Goal: Navigation & Orientation: Find specific page/section

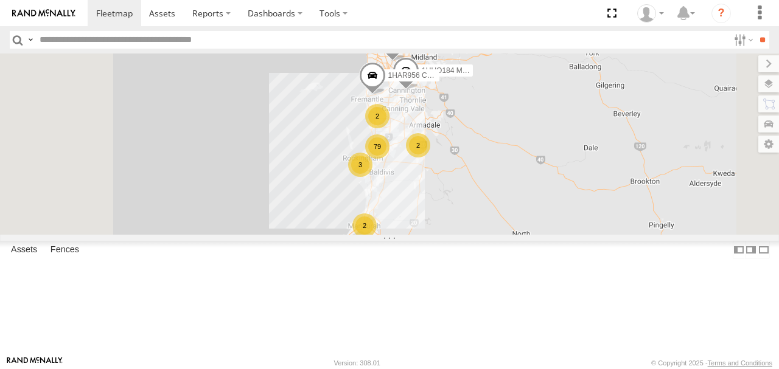
click at [769, 82] on label at bounding box center [768, 83] width 21 height 17
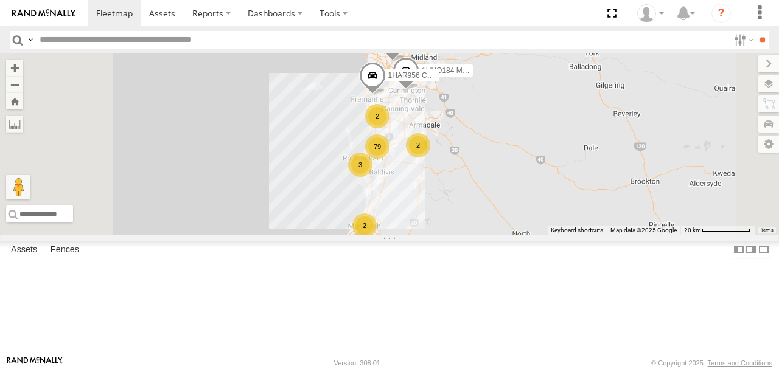
click at [0, 0] on span "Basemaps" at bounding box center [0, 0] width 0 height 0
click at [0, 0] on span "Satellite + Roadmap" at bounding box center [0, 0] width 0 height 0
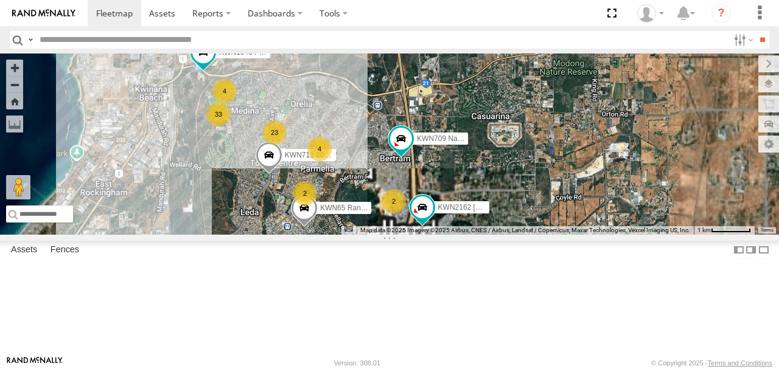
drag, startPoint x: 549, startPoint y: 263, endPoint x: 482, endPoint y: 173, distance: 112.2
click at [484, 175] on div "1HUO184 Manager Requatic 1IFO858 Coordinator Community Services 1HAR956 Coor. S…" at bounding box center [389, 144] width 779 height 181
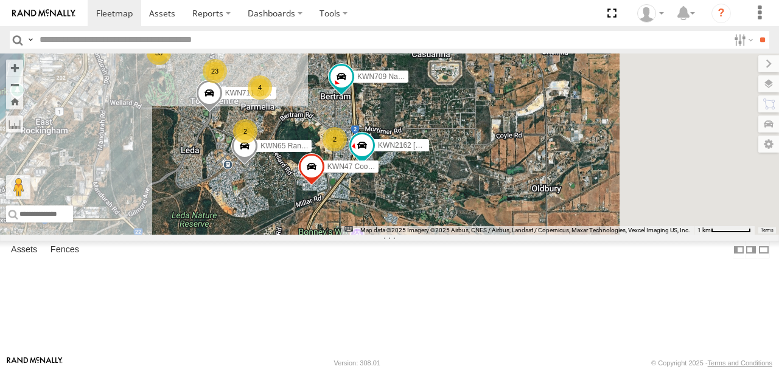
drag, startPoint x: 503, startPoint y: 223, endPoint x: 440, endPoint y: 159, distance: 89.9
click at [347, 152] on div "2" at bounding box center [335, 139] width 24 height 24
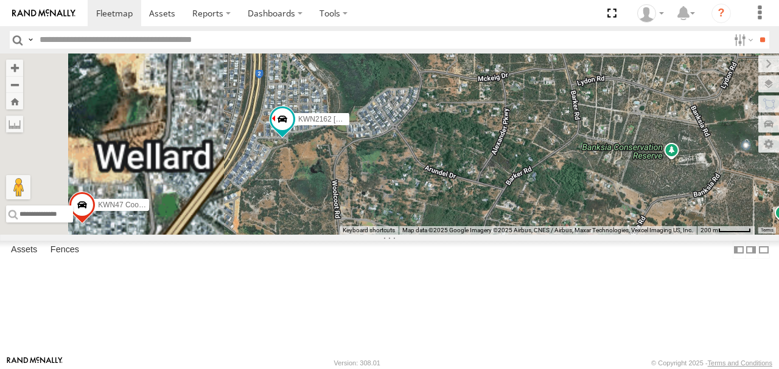
drag, startPoint x: 440, startPoint y: 200, endPoint x: 484, endPoint y: 194, distance: 44.9
click at [484, 194] on div "1HUO184 Manager Requatic 1IFO858 Coordinator Community Services 1HAR956 Coor. S…" at bounding box center [389, 144] width 779 height 181
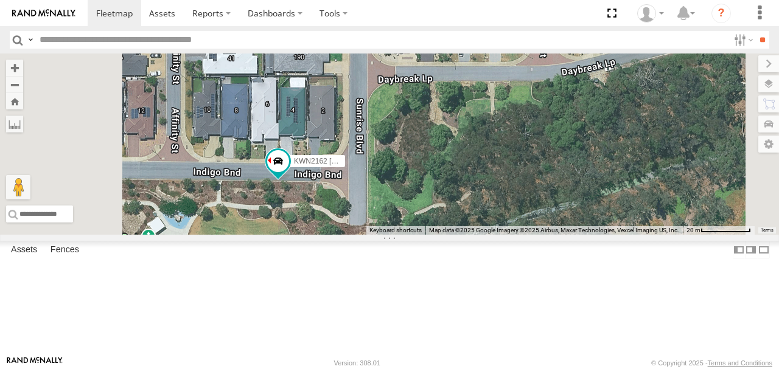
drag, startPoint x: 439, startPoint y: 216, endPoint x: 453, endPoint y: 144, distance: 73.6
click at [453, 145] on div "1HUO184 Manager Requatic 1IFO858 Coordinator Community Services 1HAR956 Coor. S…" at bounding box center [389, 144] width 779 height 181
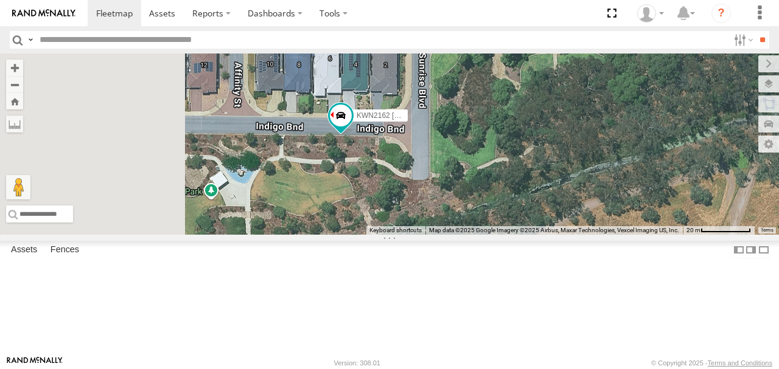
drag, startPoint x: 410, startPoint y: 214, endPoint x: 479, endPoint y: 175, distance: 79.6
click at [481, 175] on div "1HUO184 Manager Requatic 1IFO858 Coordinator Community Services 1HAR956 Coor. S…" at bounding box center [389, 144] width 779 height 181
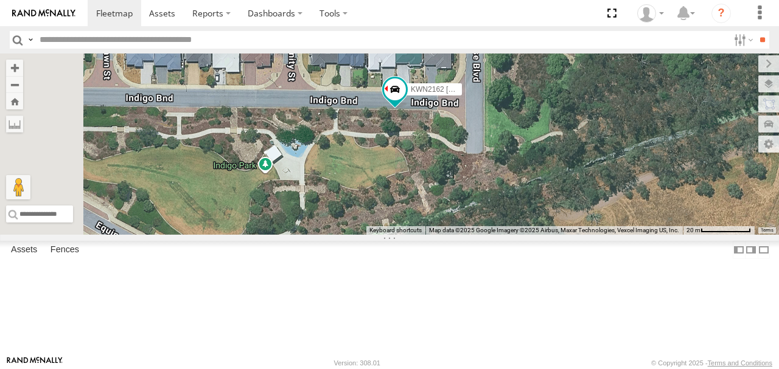
drag, startPoint x: 419, startPoint y: 208, endPoint x: 478, endPoint y: 181, distance: 64.3
click at [478, 181] on div "1HUO184 Manager Requatic 1IFO858 Coordinator Community Services 1HAR956 Coor. S…" at bounding box center [389, 144] width 779 height 181
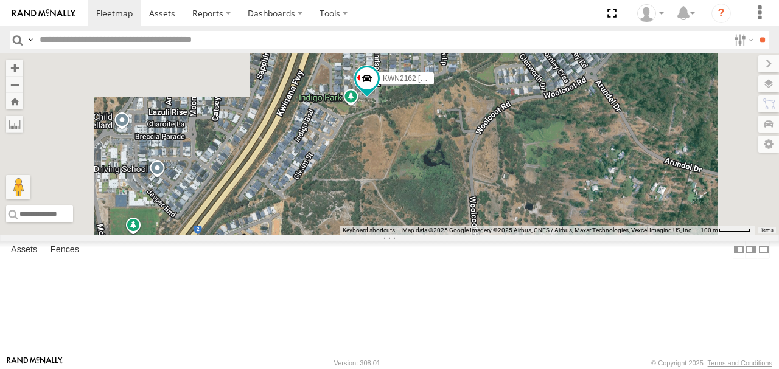
drag, startPoint x: 450, startPoint y: 212, endPoint x: 498, endPoint y: 178, distance: 59.4
click at [498, 178] on div "1HUO184 Manager Requatic 1IFO858 Coordinator Community Services 1HAR956 Coor. S…" at bounding box center [389, 144] width 779 height 181
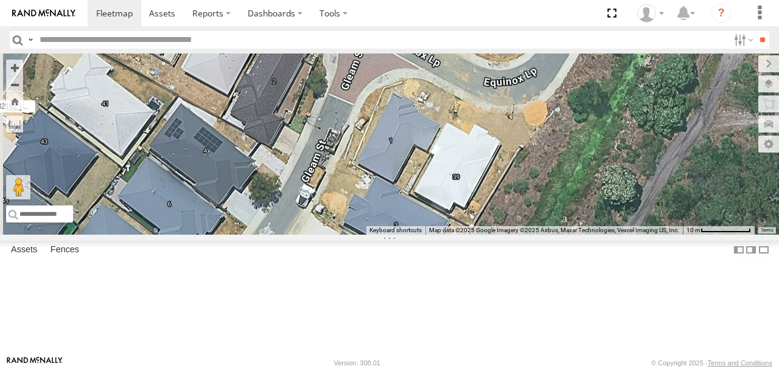
click at [758, 62] on label at bounding box center [768, 63] width 21 height 17
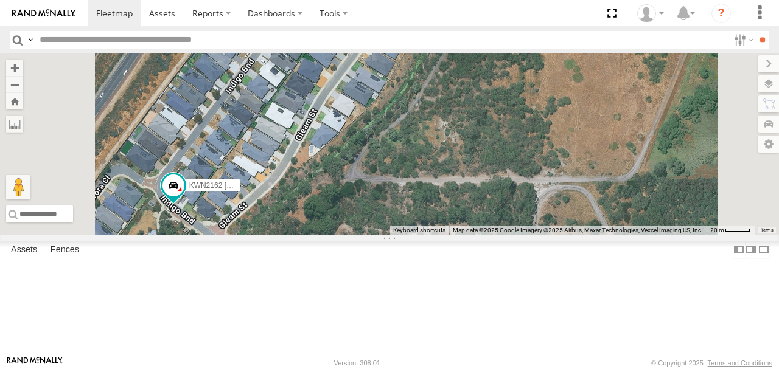
drag, startPoint x: 495, startPoint y: 173, endPoint x: 488, endPoint y: 106, distance: 67.3
click at [488, 106] on div "1HUO184 Manager Requatic 1IFO858 Coordinator Community Services 1HAR956 Coor. S…" at bounding box center [389, 144] width 779 height 181
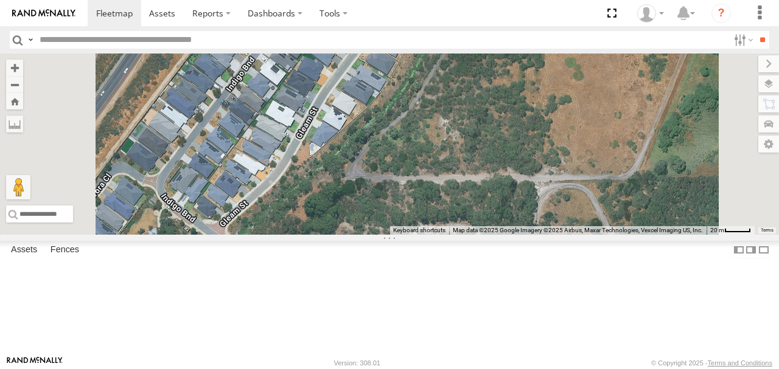
click at [388, 30] on div "2" at bounding box center [376, 18] width 24 height 24
